Goal: Information Seeking & Learning: Stay updated

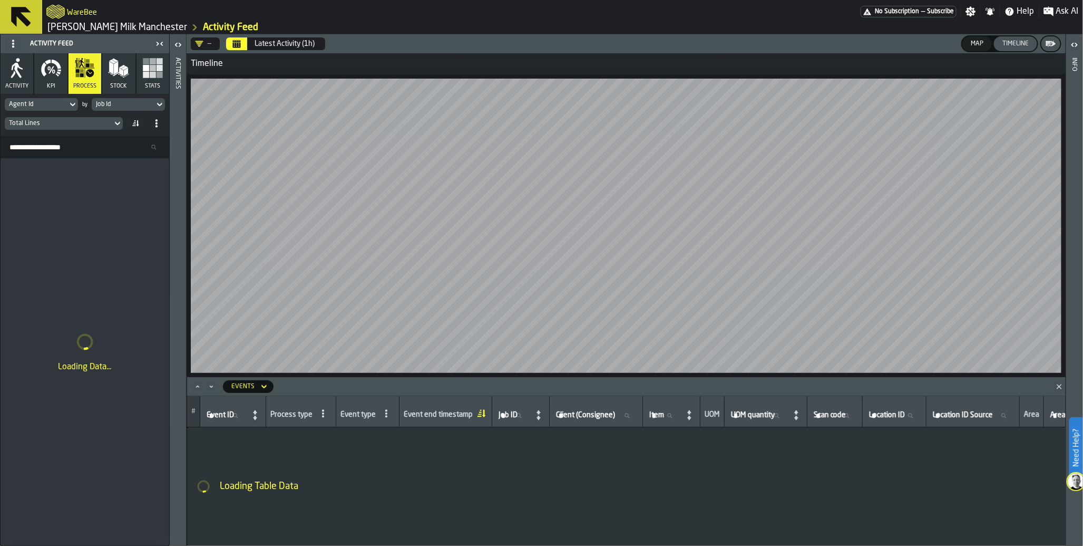
click at [315, 51] on button "Latest Activity (1h)" at bounding box center [284, 43] width 73 height 21
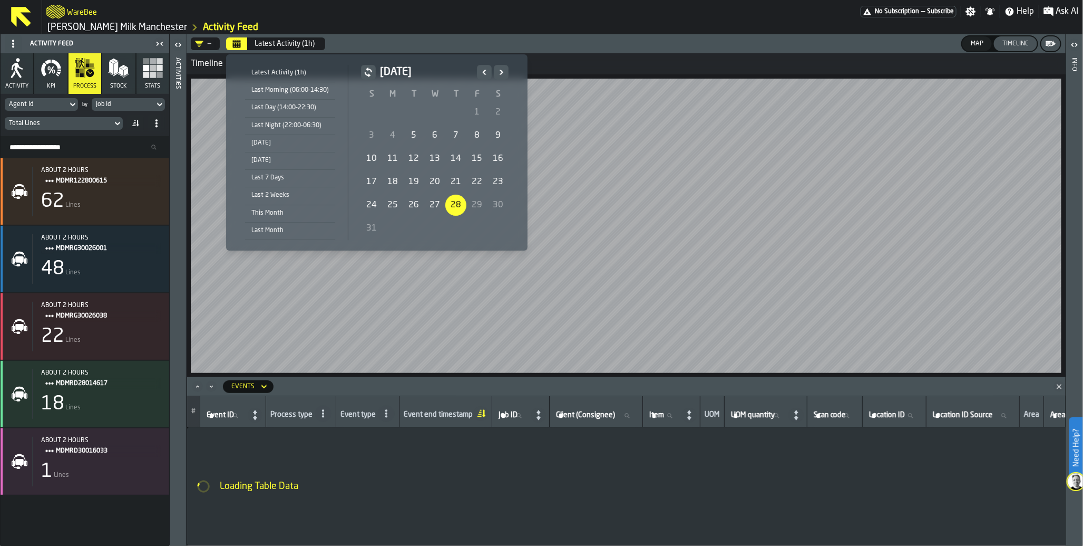
click at [282, 145] on div "[DATE]" at bounding box center [290, 143] width 90 height 12
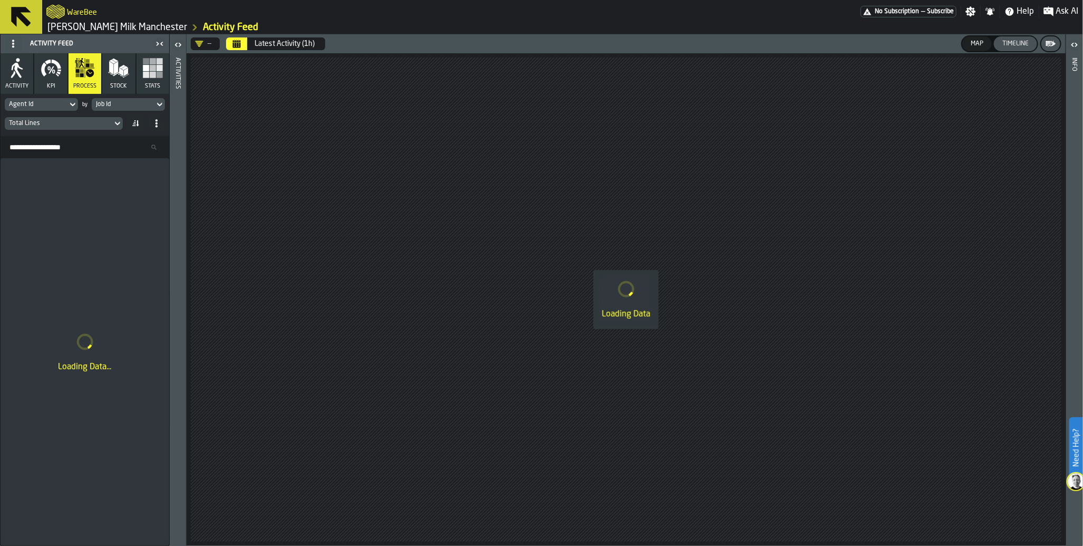
click at [297, 49] on button "Latest Activity (1h)" at bounding box center [284, 43] width 73 height 21
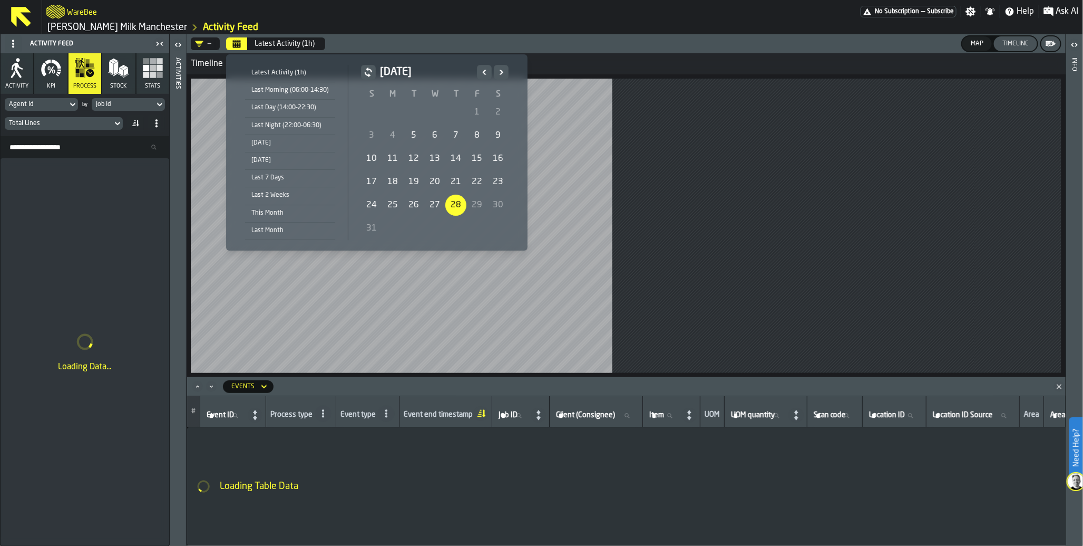
click at [274, 149] on li "[DATE]" at bounding box center [290, 143] width 90 height 17
